Goal: Transaction & Acquisition: Purchase product/service

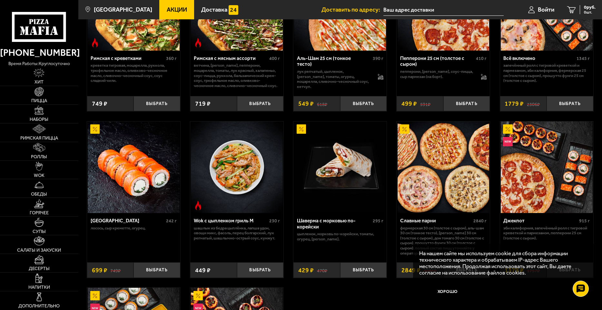
scroll to position [258, 0]
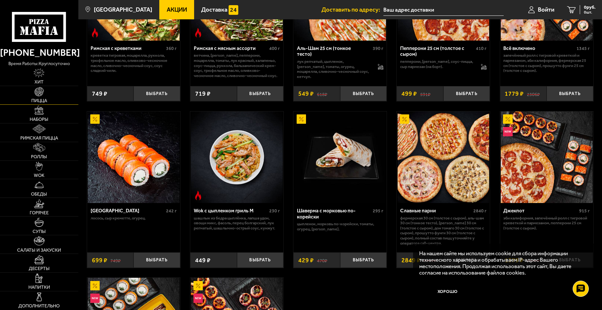
click at [37, 96] on link "Пицца" at bounding box center [39, 95] width 78 height 18
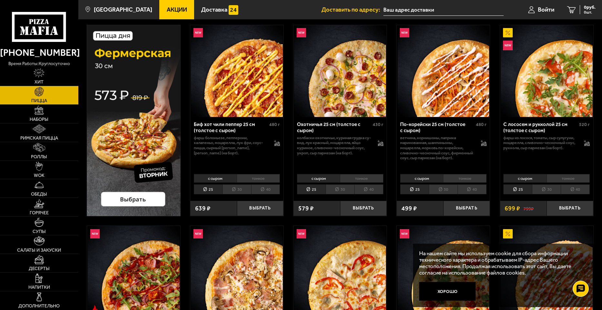
scroll to position [32, 0]
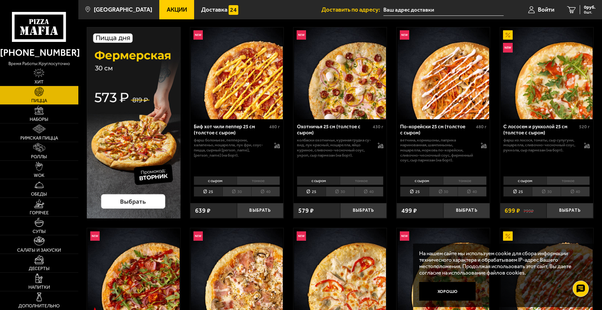
click at [133, 203] on img at bounding box center [134, 122] width 94 height 191
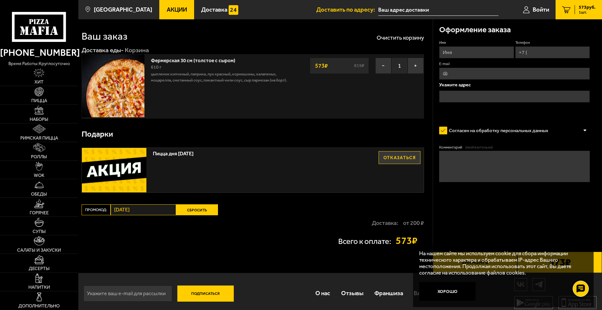
scroll to position [9, 0]
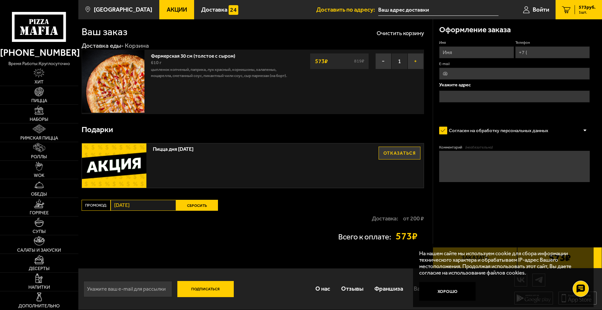
click at [415, 60] on button "+" at bounding box center [415, 61] width 16 height 16
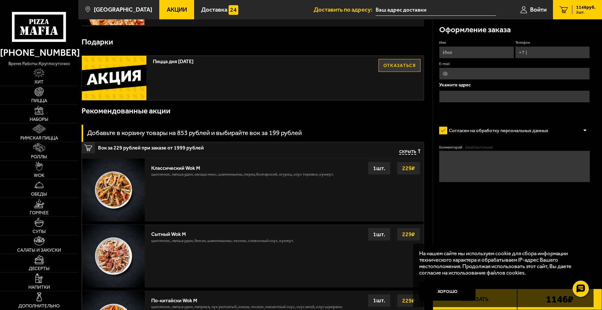
scroll to position [106, 0]
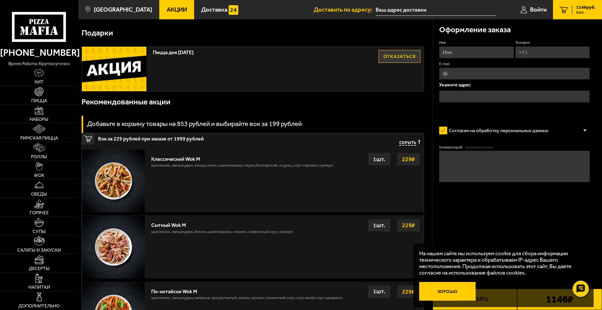
click at [444, 289] on button "Хорошо" at bounding box center [447, 291] width 56 height 19
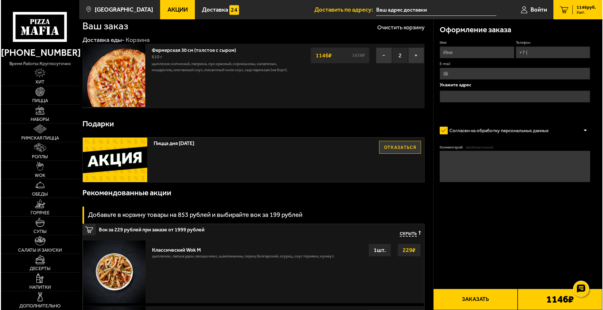
scroll to position [0, 0]
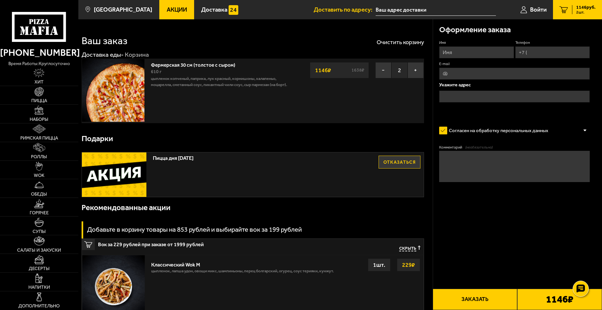
click at [480, 51] on input "Имя" at bounding box center [476, 52] width 74 height 12
type input "Антон Филиппов"
type input "[PHONE_NUMBER]"
type input "yura.filippov1999@yandex.ru"
drag, startPoint x: 508, startPoint y: 71, endPoint x: 375, endPoint y: 73, distance: 133.5
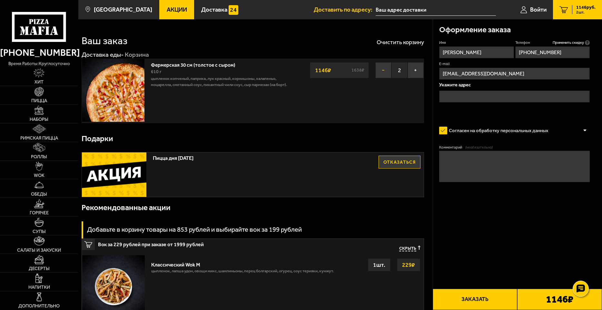
drag, startPoint x: 440, startPoint y: 70, endPoint x: 444, endPoint y: 70, distance: 3.9
click at [443, 70] on input "E-mail" at bounding box center [514, 74] width 151 height 12
drag, startPoint x: 456, startPoint y: 71, endPoint x: 422, endPoint y: 69, distance: 34.9
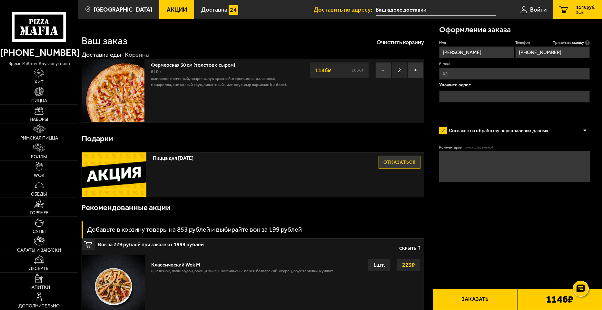
type input "antonkarton.filippov152@yandex.ru"
click at [481, 95] on input "text" at bounding box center [514, 97] width 151 height 12
click at [490, 96] on input "text" at bounding box center [514, 97] width 151 height 12
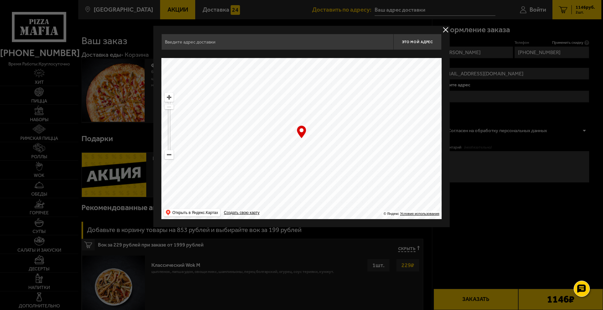
click at [246, 45] on input "text" at bounding box center [277, 42] width 232 height 16
type input "све"
drag, startPoint x: 109, startPoint y: 38, endPoint x: 57, endPoint y: 36, distance: 52.6
click at [232, 39] on input "text" at bounding box center [277, 42] width 232 height 16
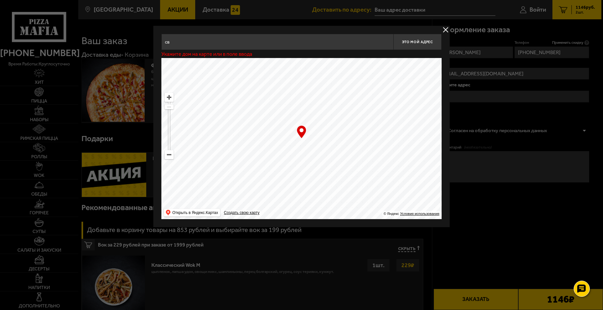
type input "све"
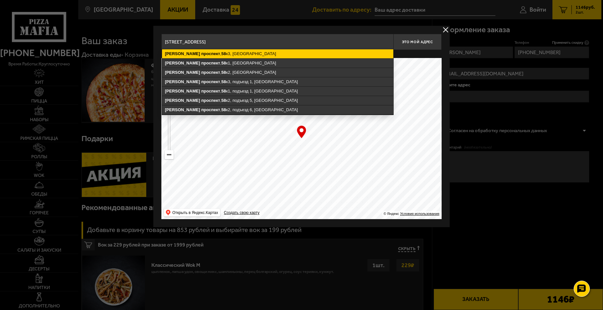
click at [238, 54] on ymaps "Светлановский проспект , 58 к3, Санкт-Петербург" at bounding box center [277, 53] width 231 height 9
type input "Санкт-Петербург, Светлановский проспект, 58к3"
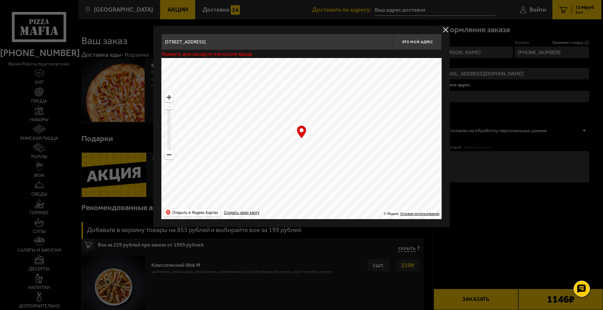
type input "[STREET_ADDRESS]"
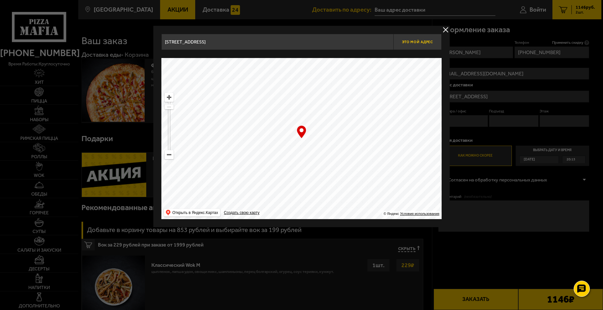
click at [412, 43] on span "Это мой адрес" at bounding box center [417, 42] width 31 height 4
type input "Санкт-Петербург, Светлановский проспект, 58к3"
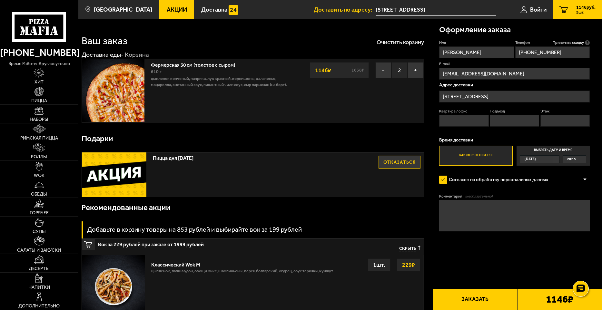
click at [459, 118] on input "Квартира / офис" at bounding box center [463, 121] width 49 height 12
type input "14"
click at [510, 122] on input "Подъезд" at bounding box center [514, 121] width 49 height 12
type input "1"
click at [568, 124] on input "Этаж" at bounding box center [564, 121] width 49 height 12
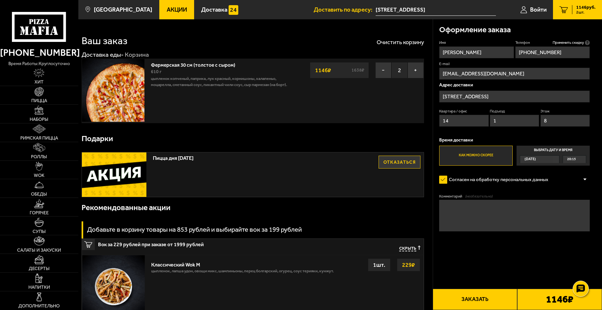
type input "8"
click at [512, 130] on div "Квартира / офис 14 Подъезд 1 Этаж 8" at bounding box center [514, 119] width 151 height 21
click at [471, 148] on label "Как можно скорее" at bounding box center [475, 156] width 73 height 20
click at [0, 0] on input "Как можно скорее" at bounding box center [0, 0] width 0 height 0
click at [471, 216] on textarea "Комментарий (необязательно)" at bounding box center [514, 215] width 151 height 31
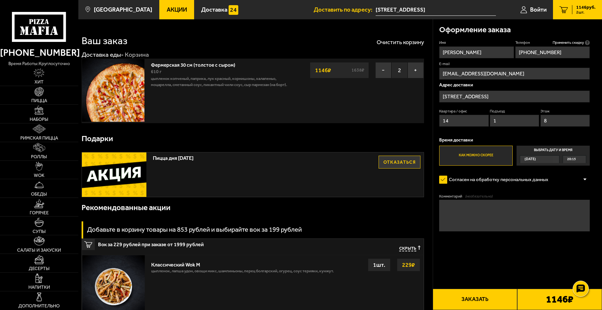
click at [515, 300] on button "Заказать" at bounding box center [475, 299] width 85 height 21
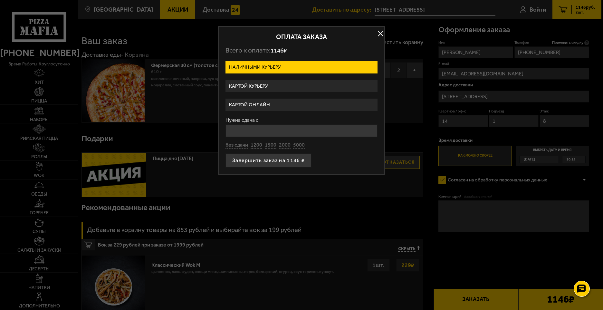
click at [271, 102] on label "Картой онлайн" at bounding box center [302, 105] width 152 height 13
click at [0, 0] on input "Картой онлайн" at bounding box center [0, 0] width 0 height 0
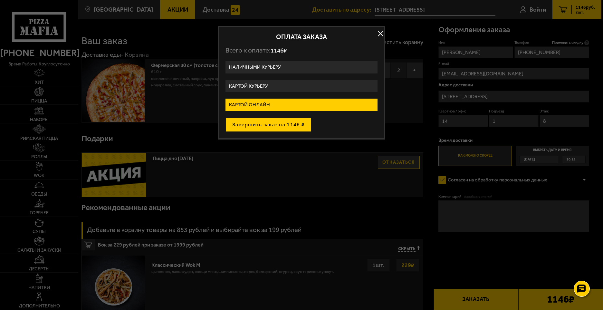
click at [284, 126] on button "Завершить заказ на 1146 ₽" at bounding box center [269, 125] width 86 height 14
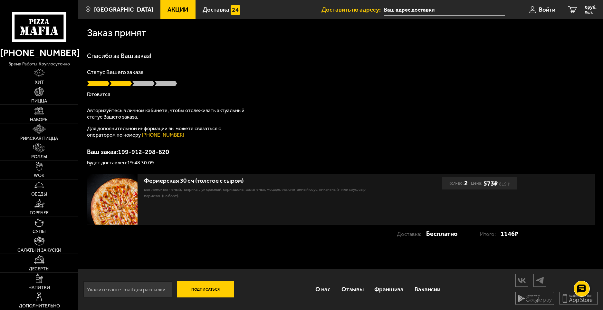
click at [402, 10] on input "text" at bounding box center [444, 10] width 121 height 12
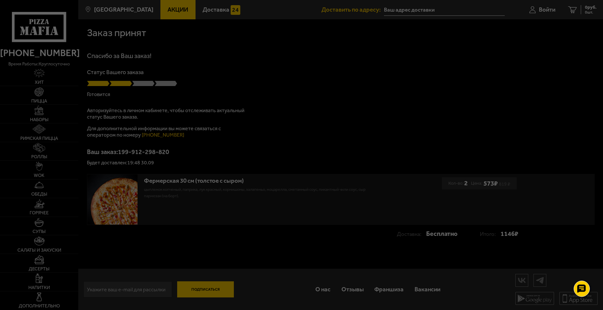
type input "[STREET_ADDRESS]"
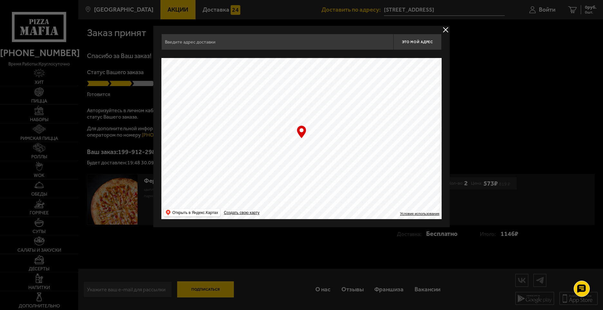
type input "[STREET_ADDRESS]"
click at [445, 28] on button "delivery type" at bounding box center [446, 30] width 8 height 8
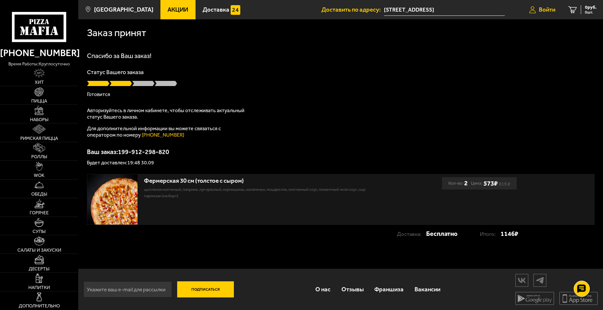
click at [539, 7] on span "Войти" at bounding box center [547, 10] width 16 height 6
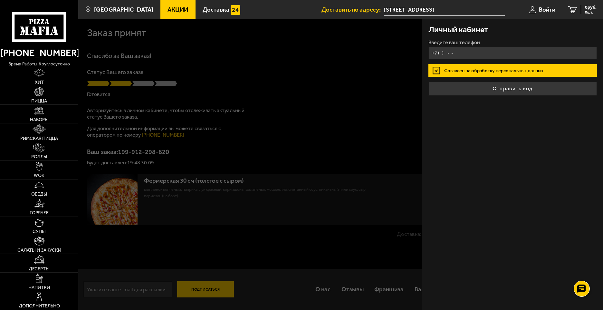
click at [479, 55] on input "+7 ( ) - -" at bounding box center [513, 53] width 169 height 13
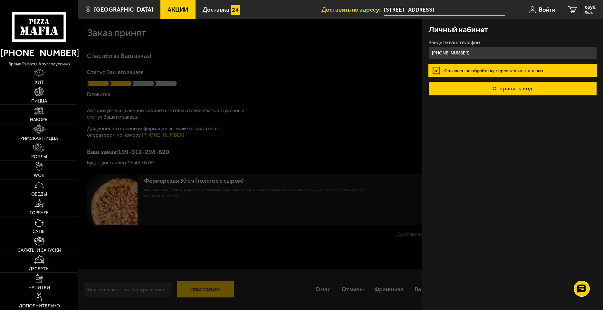
type input "[PHONE_NUMBER]"
click at [488, 90] on button "Отправить код" at bounding box center [513, 89] width 169 height 14
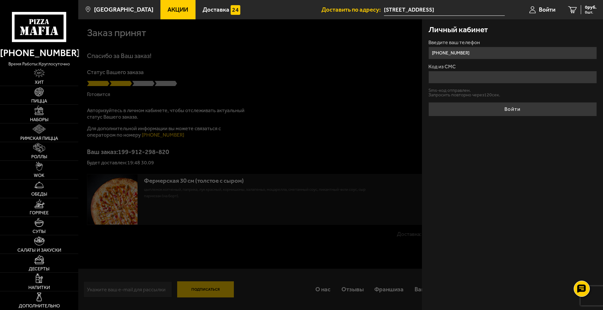
click at [483, 77] on input "Код из СМС" at bounding box center [513, 77] width 169 height 13
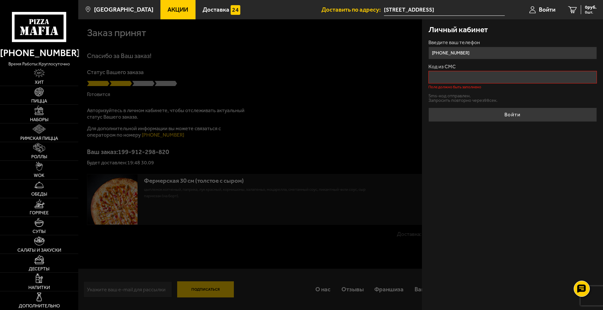
click at [472, 77] on input "Код из СМС" at bounding box center [513, 77] width 169 height 13
type input "2"
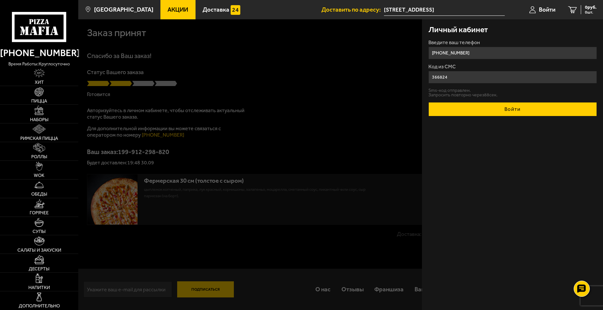
type input "366824"
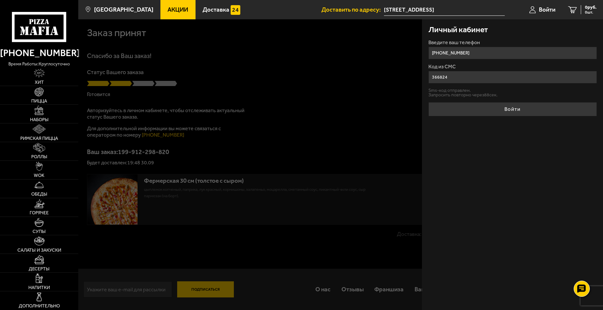
click at [564, 107] on button "Войти" at bounding box center [513, 109] width 169 height 14
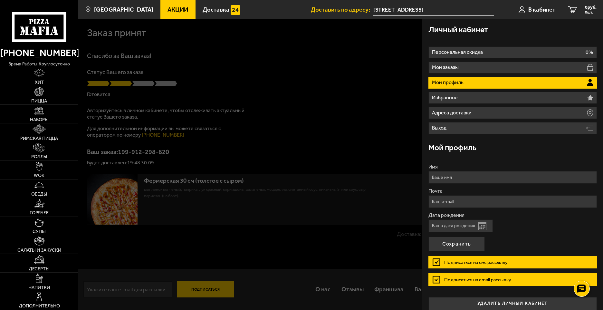
click at [347, 94] on div at bounding box center [379, 174] width 603 height 310
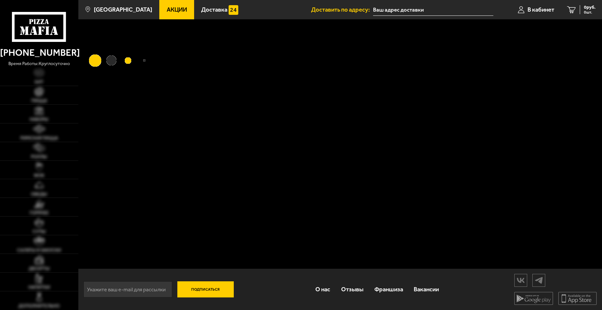
type input "Светлановский проспект, 58к3"
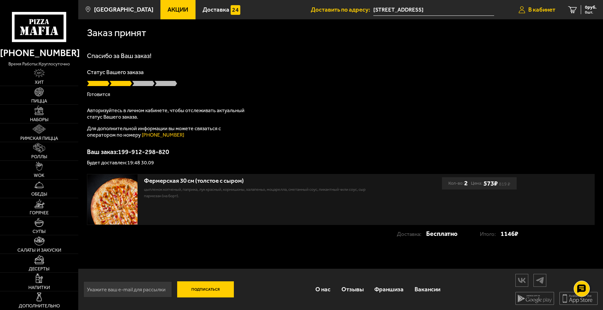
click at [535, 10] on span "В кабинет" at bounding box center [542, 10] width 27 height 6
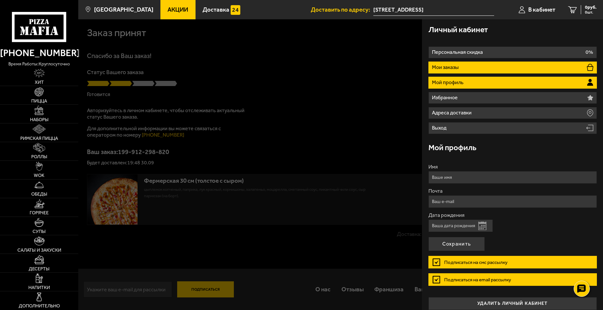
click at [441, 66] on p "Мои заказы" at bounding box center [446, 67] width 28 height 5
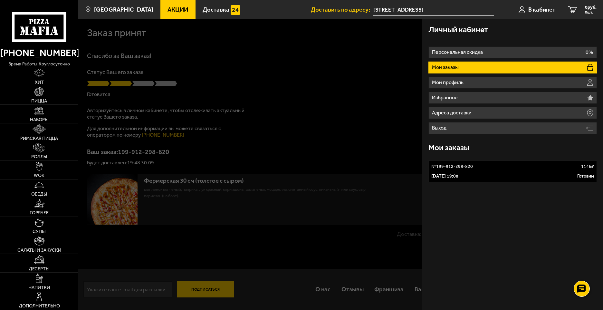
click at [480, 181] on link "№ 199-912-298-820 1146 ₽ 30 сентября 2025 г. 19:08 Готовим" at bounding box center [513, 172] width 169 height 22
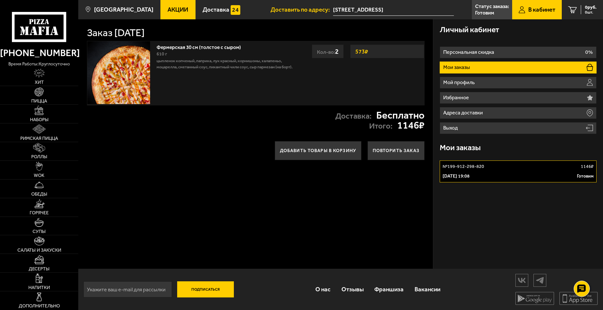
click at [281, 224] on div "Заказ 30 сентября 2025 г. Фермерская 30 см (толстое с сыром) 610 г цыпленок коп…" at bounding box center [255, 143] width 355 height 249
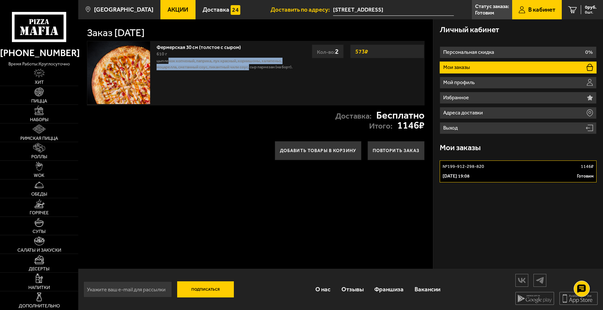
drag, startPoint x: 168, startPoint y: 61, endPoint x: 250, endPoint y: 67, distance: 82.7
click at [250, 67] on p "цыпленок копченый, паприка, лук красный, корнишоны, халапеньо, моцарелла, смета…" at bounding box center [226, 64] width 138 height 13
